Goal: Navigation & Orientation: Understand site structure

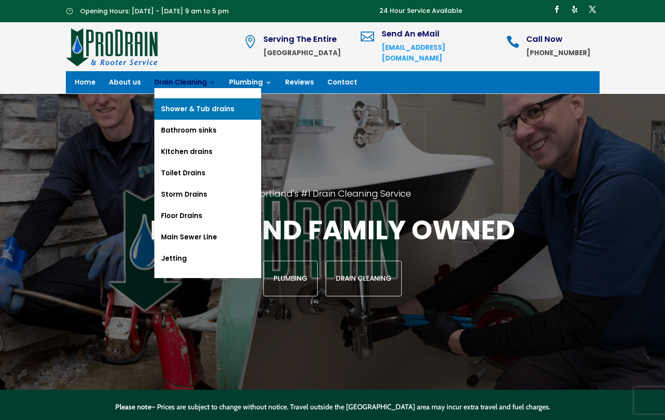
click at [194, 106] on link "Shower & Tub drains" at bounding box center [207, 108] width 107 height 21
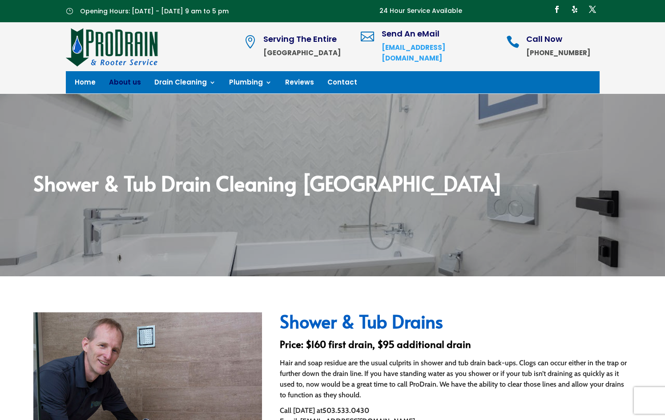
click at [131, 81] on link "About us" at bounding box center [125, 84] width 32 height 10
